Goal: Find specific page/section: Find specific page/section

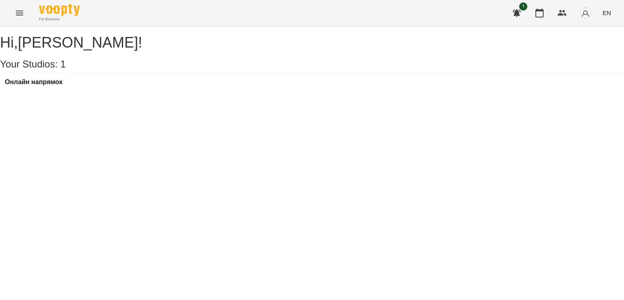
click at [552, 13] on div "1 EN" at bounding box center [560, 12] width 107 height 21
click at [560, 15] on icon "button" at bounding box center [562, 13] width 9 height 6
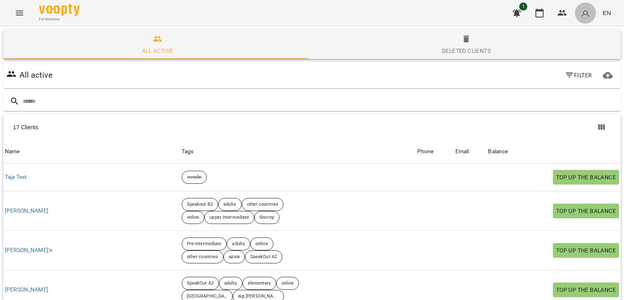
click at [586, 20] on button "button" at bounding box center [585, 12] width 21 height 21
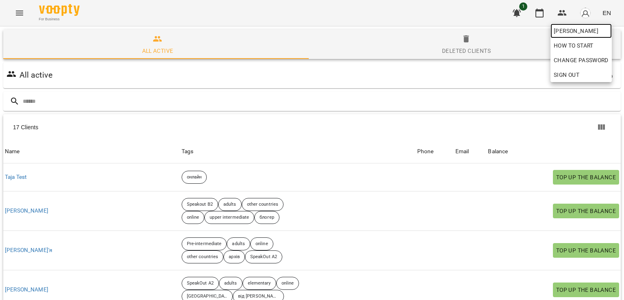
click at [582, 31] on span "[PERSON_NAME]" at bounding box center [581, 31] width 55 height 10
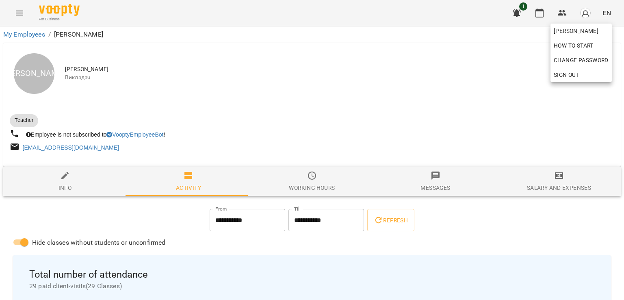
click at [326, 122] on div at bounding box center [312, 150] width 624 height 300
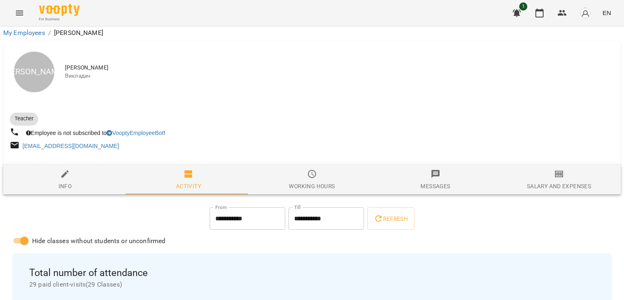
scroll to position [244, 0]
